Goal: Obtain resource: Download file/media

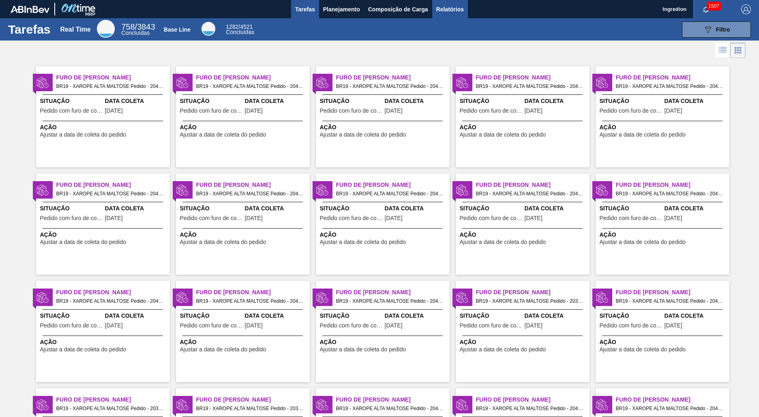
click at [449, 9] on span "Relatórios" at bounding box center [450, 9] width 28 height 10
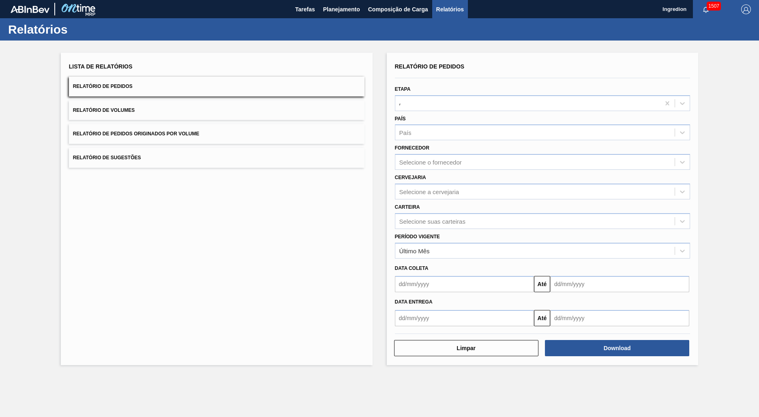
type input "Aguardando Faturamento"
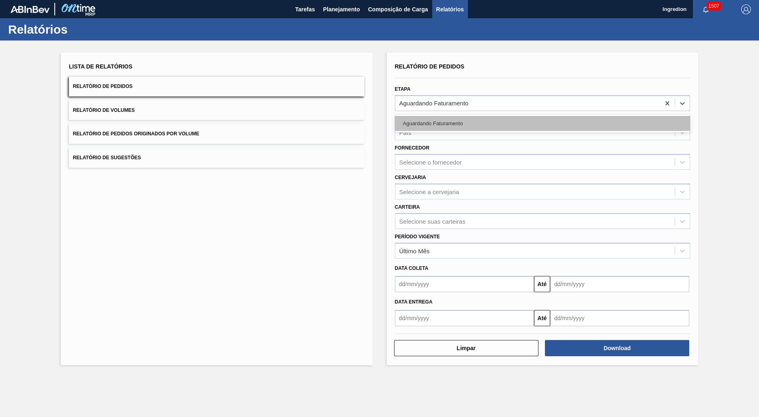
click at [542, 123] on div "Aguardando Faturamento" at bounding box center [542, 123] width 295 height 15
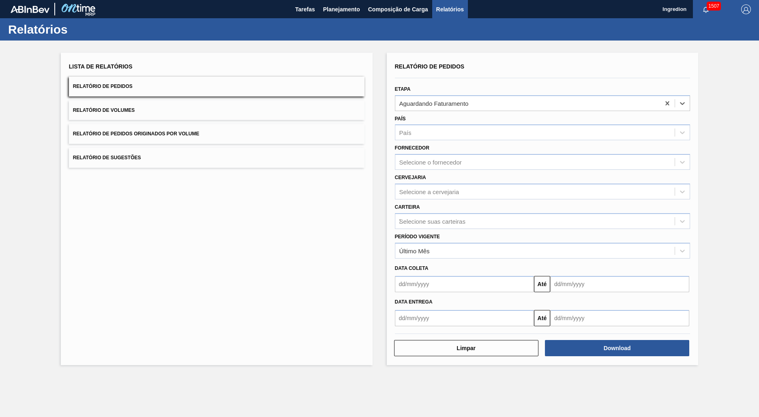
type input "Xarope"
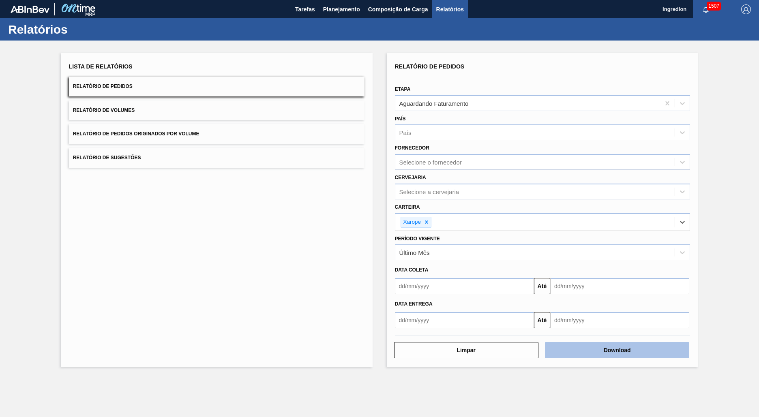
click at [617, 350] on button "Download" at bounding box center [617, 350] width 144 height 16
